Goal: Check status: Check status

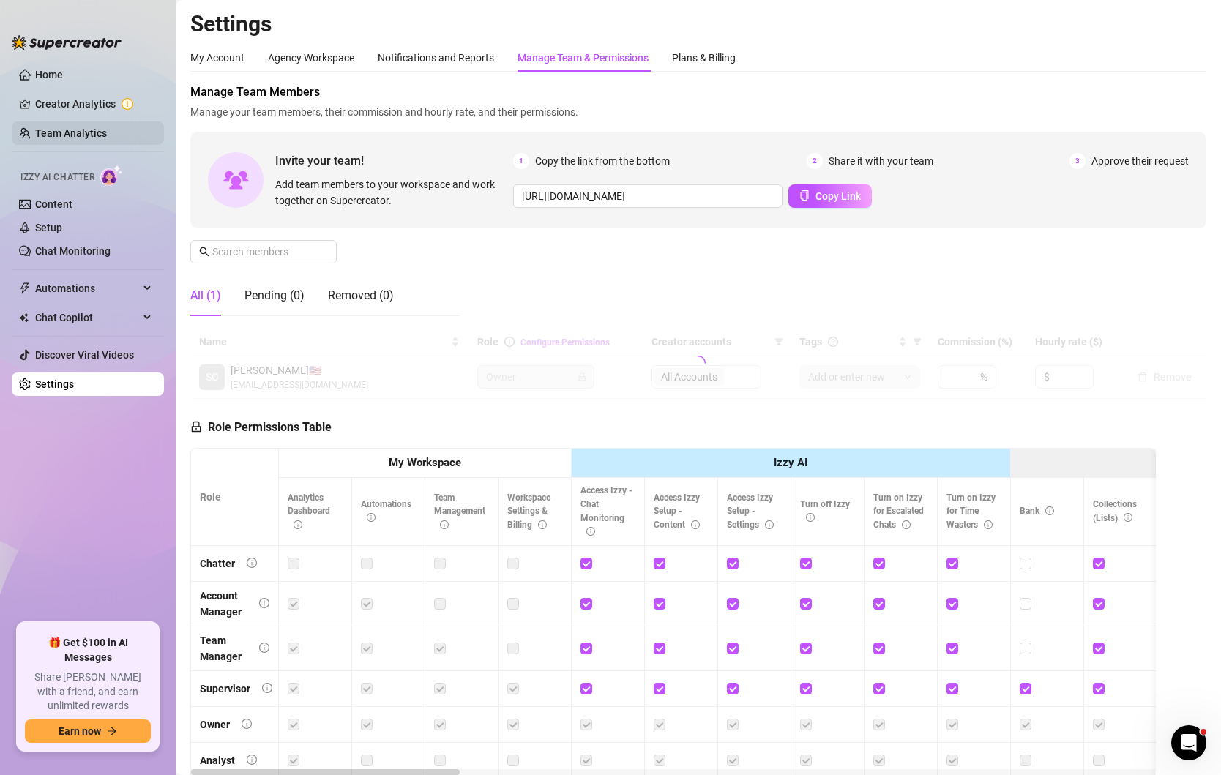
click at [59, 132] on link "Team Analytics" at bounding box center [71, 133] width 72 height 12
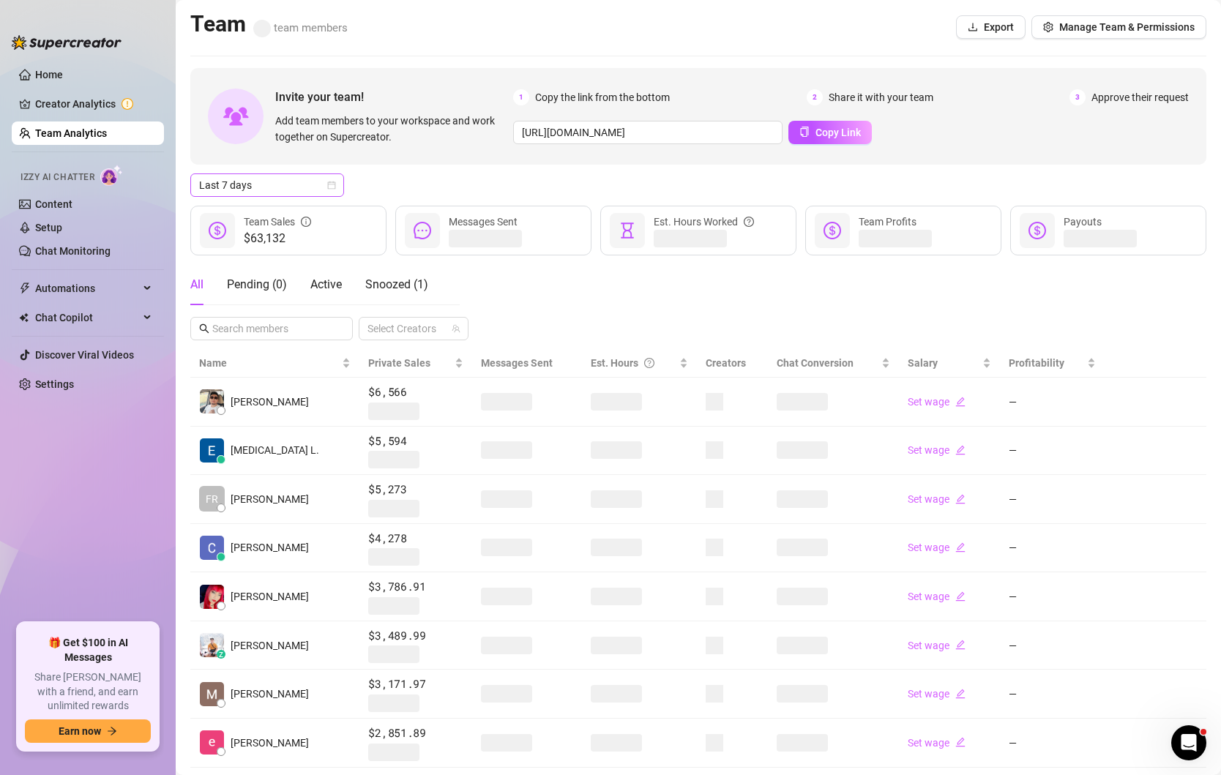
click at [327, 184] on icon "calendar" at bounding box center [331, 185] width 9 height 9
click at [265, 313] on div "Custom date" at bounding box center [267, 308] width 130 height 16
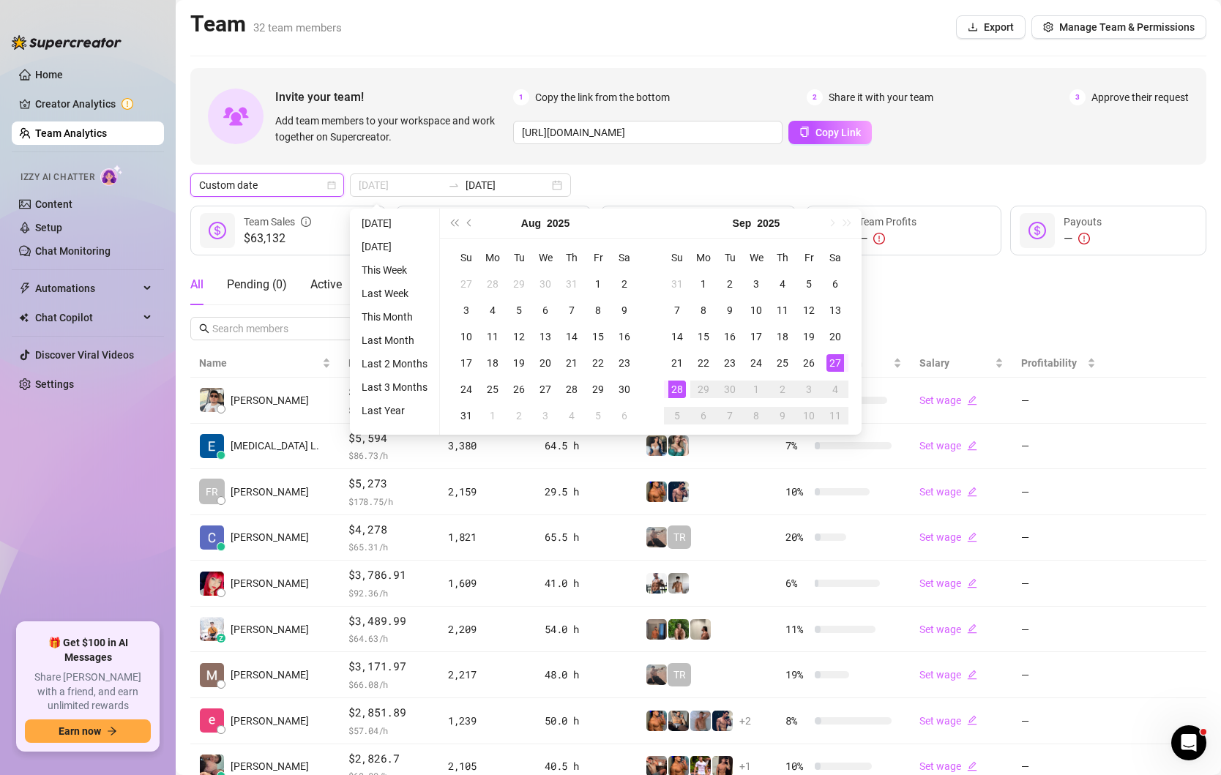
click at [834, 361] on div "27" at bounding box center [835, 363] width 18 height 18
click at [834, 362] on div "27" at bounding box center [835, 363] width 18 height 18
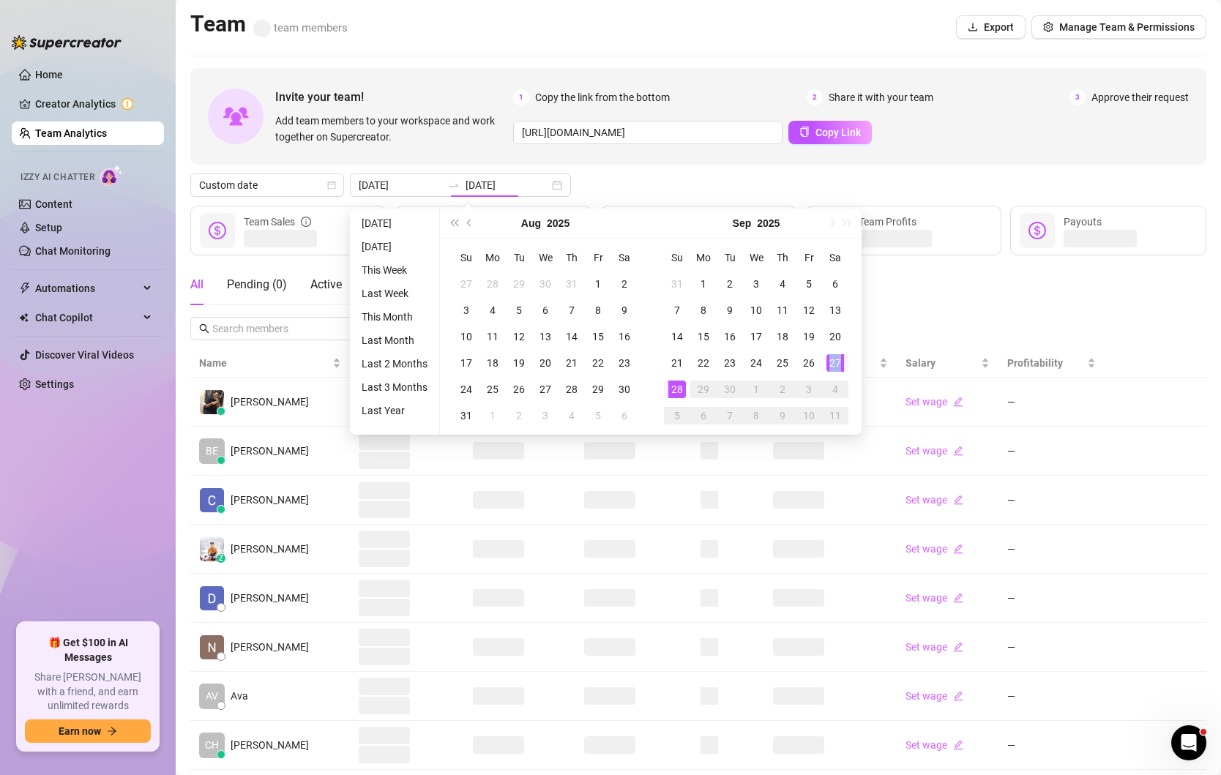
type input "[DATE]"
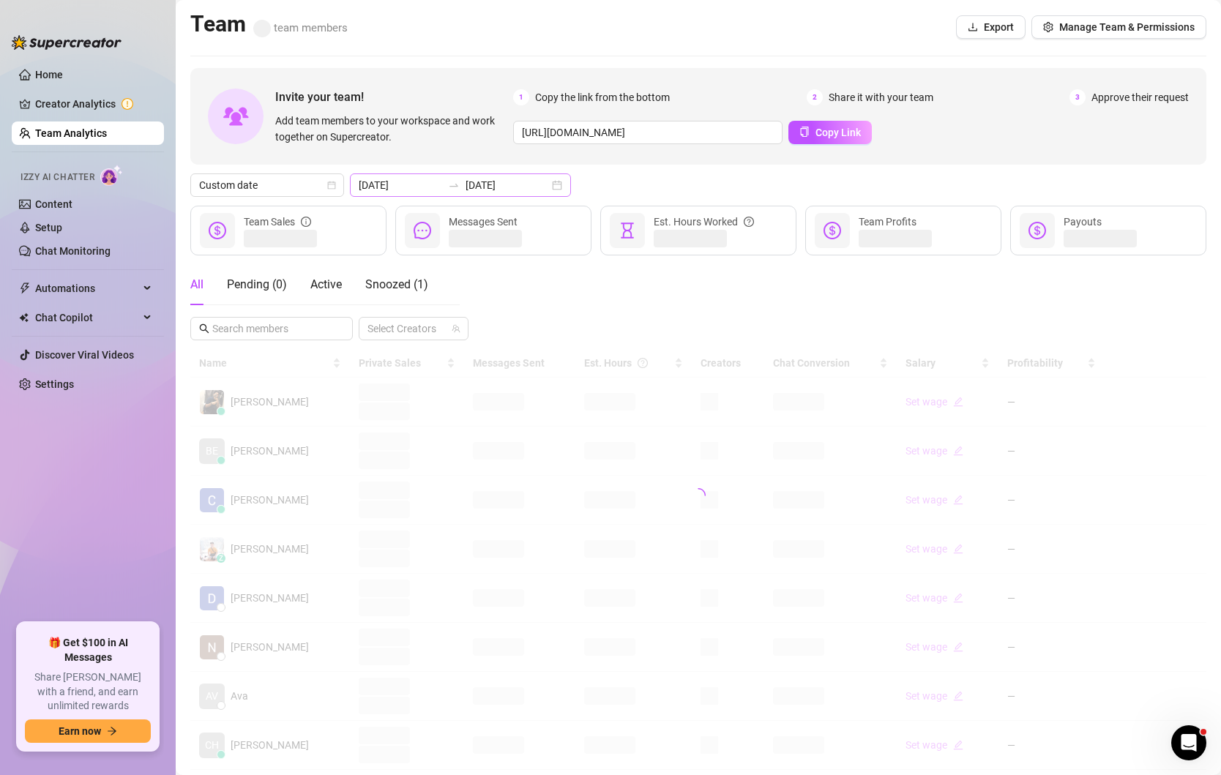
click at [529, 187] on div "[DATE] [DATE]" at bounding box center [460, 184] width 221 height 23
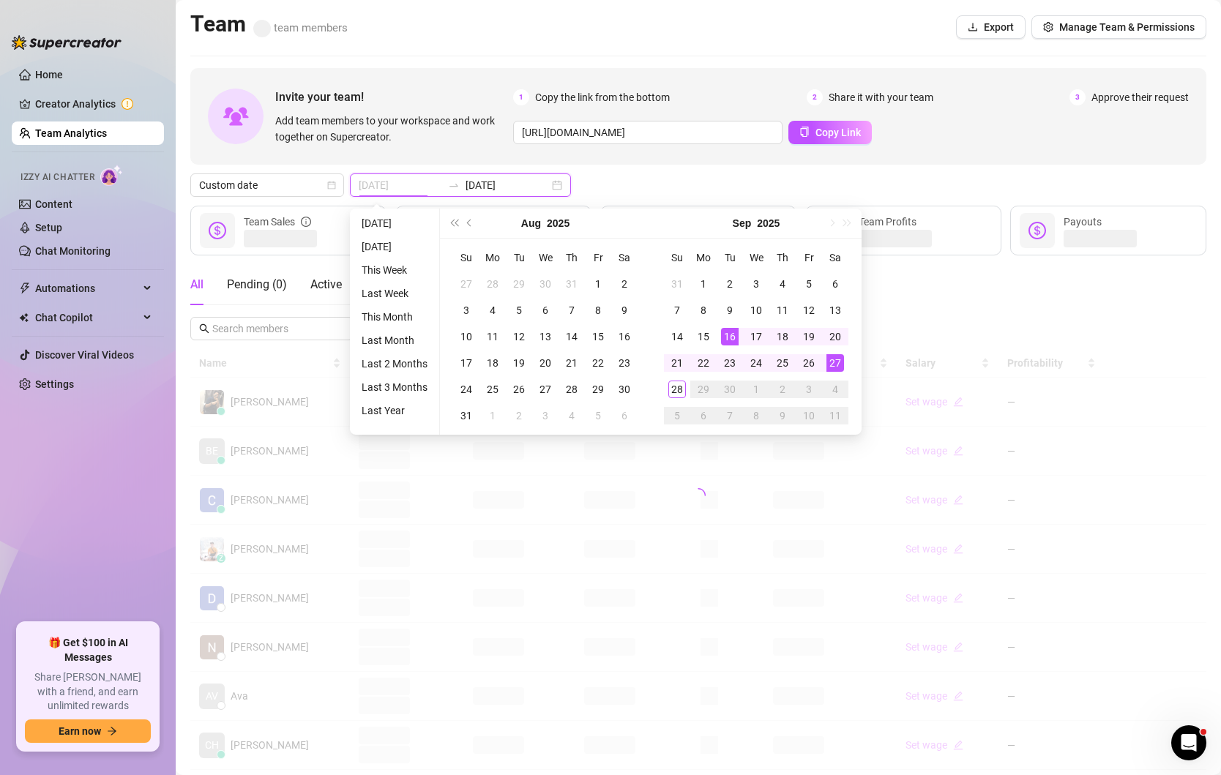
type input "[DATE]"
click at [838, 364] on div "27" at bounding box center [835, 363] width 18 height 18
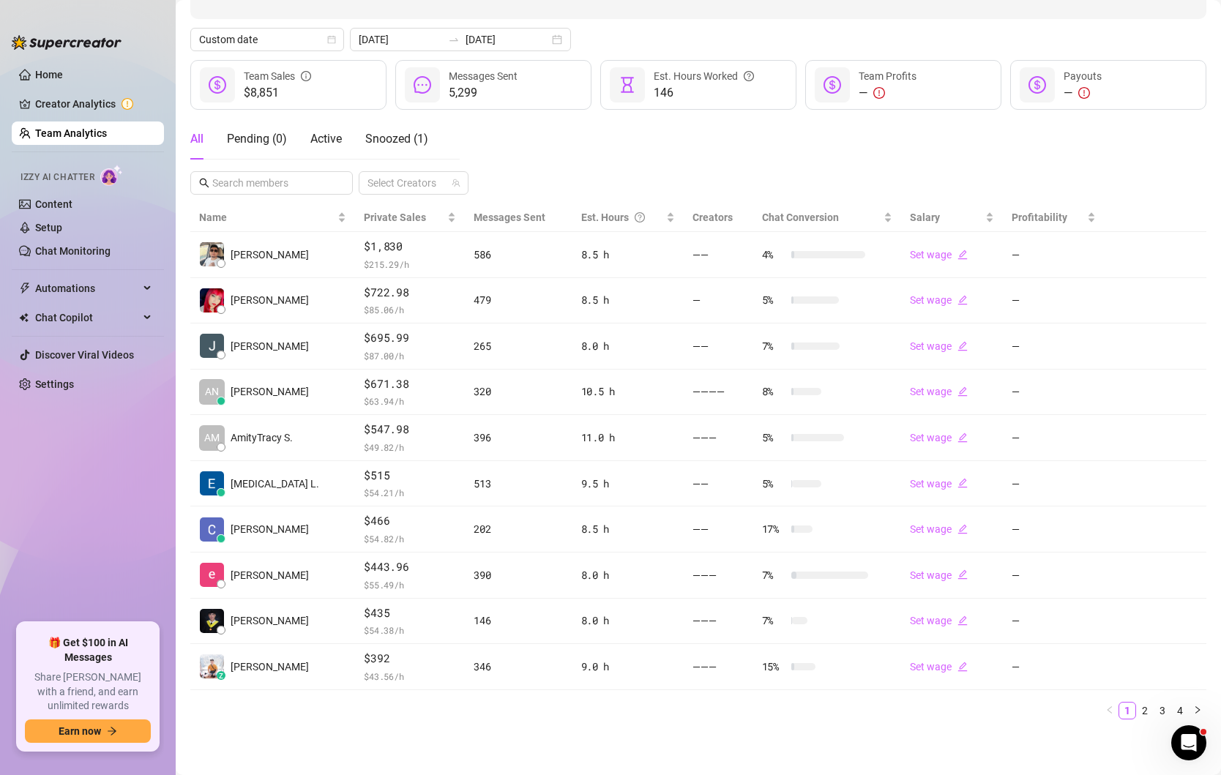
scroll to position [146, 0]
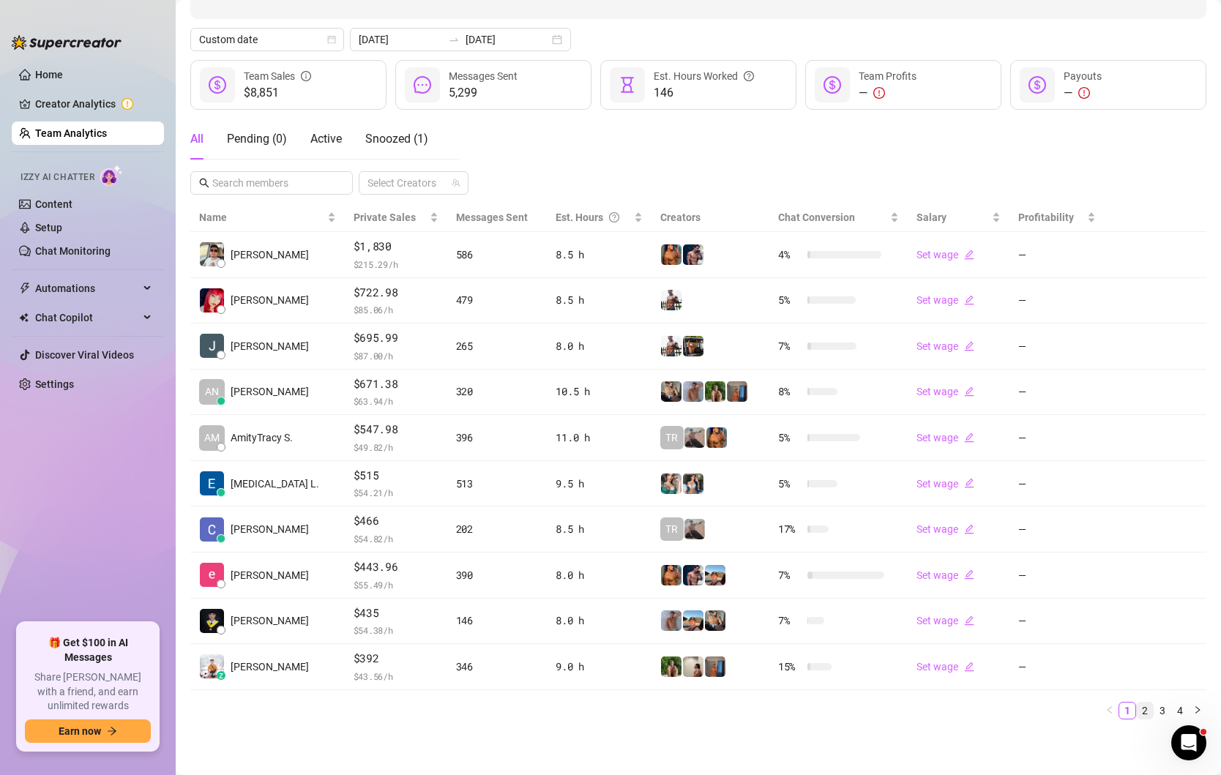
click at [1141, 711] on link "2" at bounding box center [1145, 711] width 16 height 16
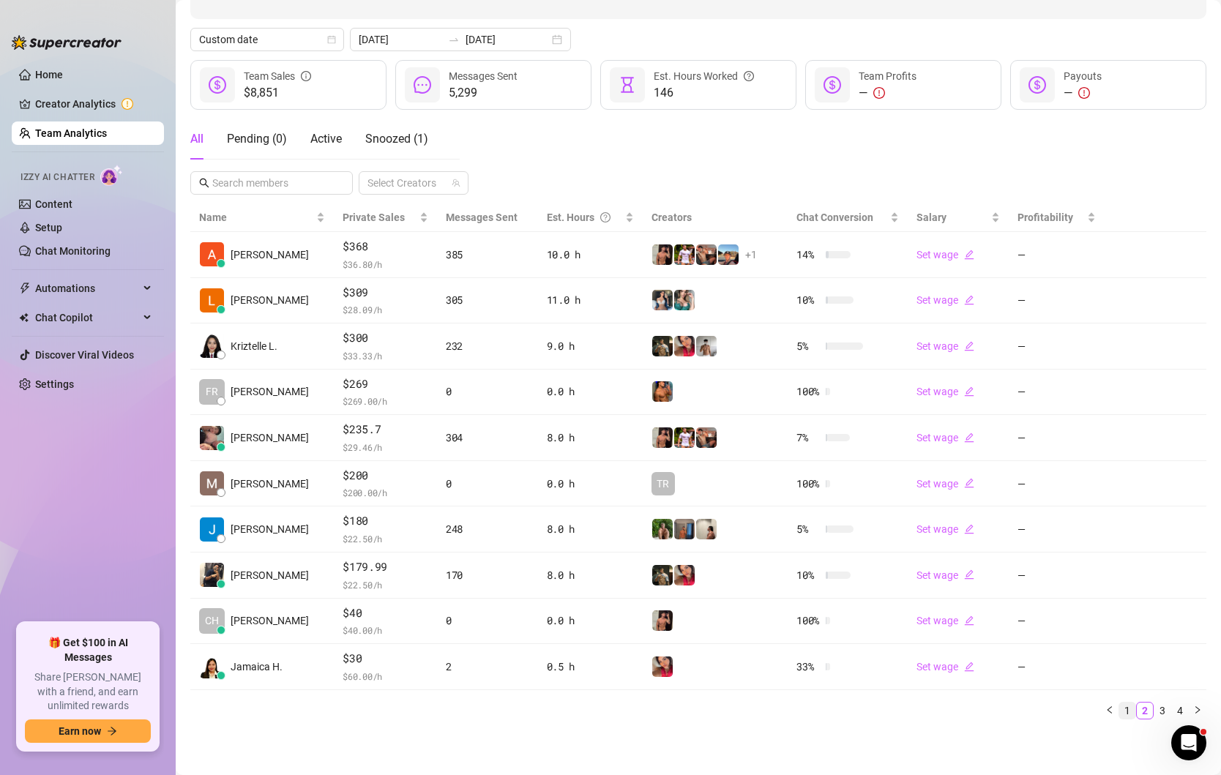
click at [1125, 711] on link "1" at bounding box center [1127, 711] width 16 height 16
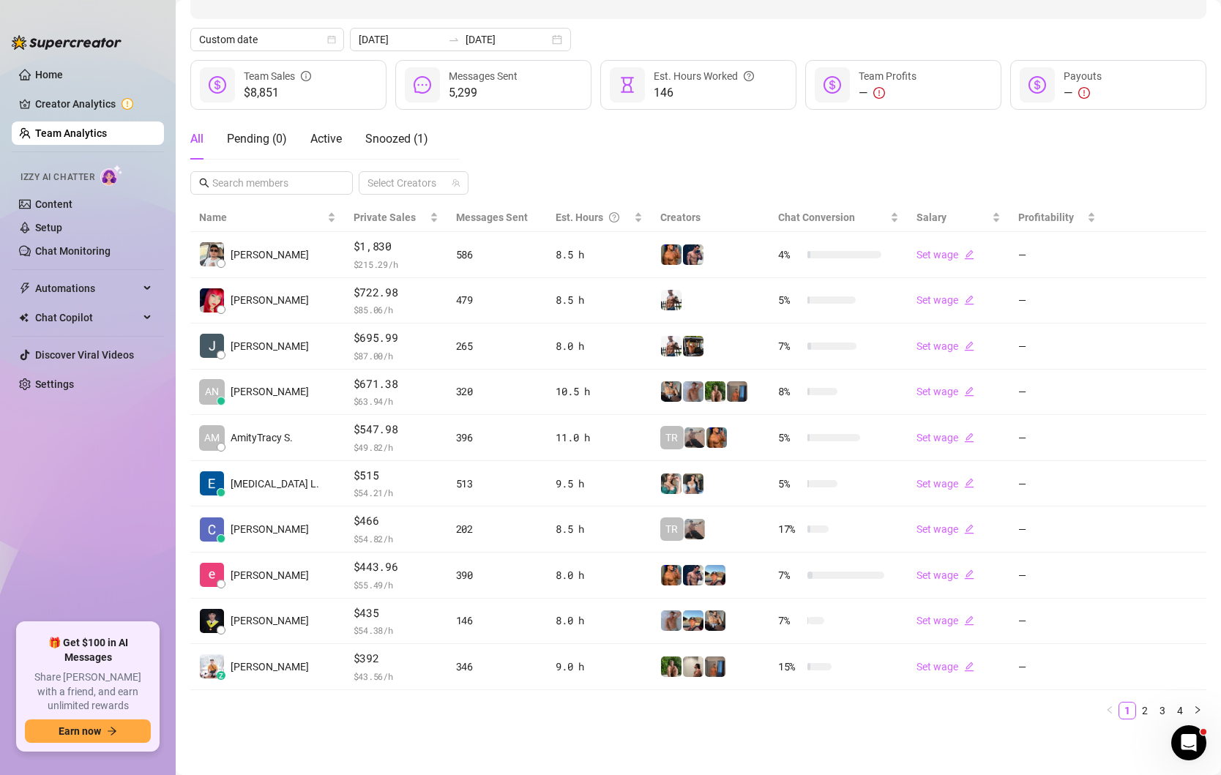
click at [992, 176] on div "All Pending ( 0 ) Active Snoozed ( 1 ) Select Creators" at bounding box center [698, 157] width 1016 height 76
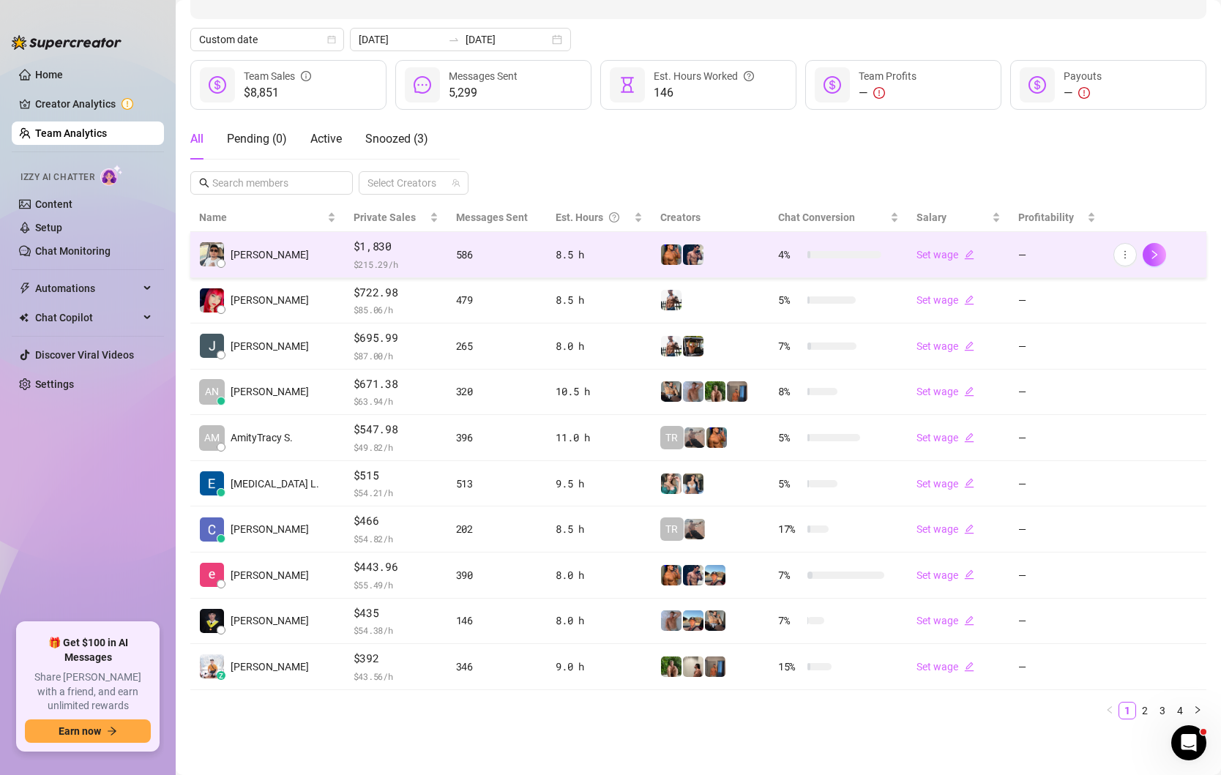
scroll to position [141, 0]
